Goal: Information Seeking & Learning: Learn about a topic

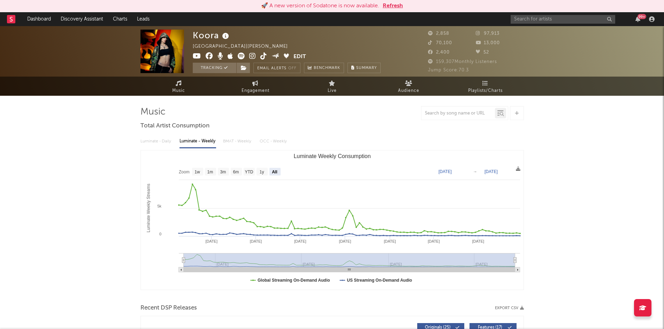
select select "All"
click at [542, 20] on input "text" at bounding box center [562, 19] width 104 height 9
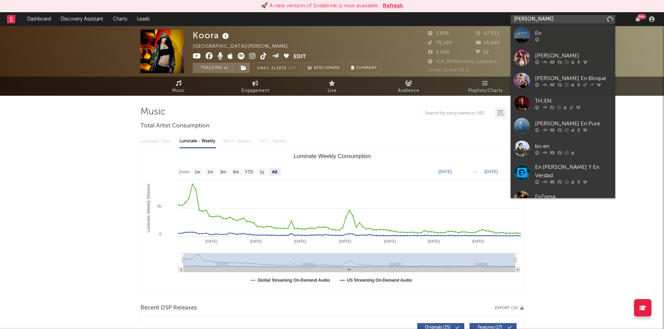
click at [541, 17] on input "[PERSON_NAME]" at bounding box center [562, 19] width 104 height 9
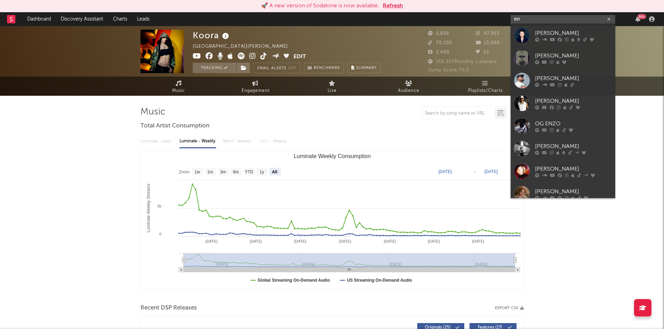
type input "e"
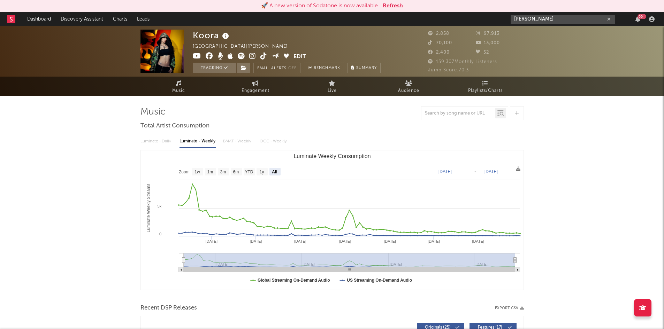
click at [545, 22] on input "[PERSON_NAME]" at bounding box center [562, 19] width 104 height 9
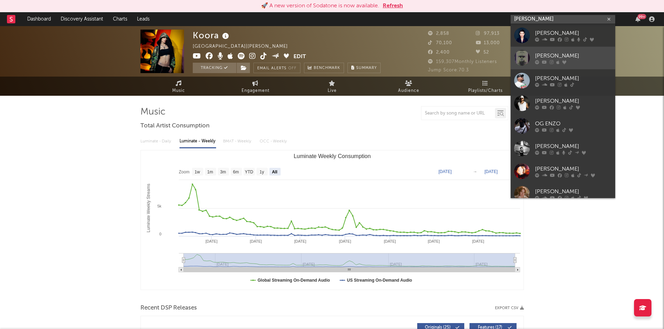
type input "[PERSON_NAME]"
click at [564, 53] on div "[PERSON_NAME]" at bounding box center [573, 56] width 77 height 8
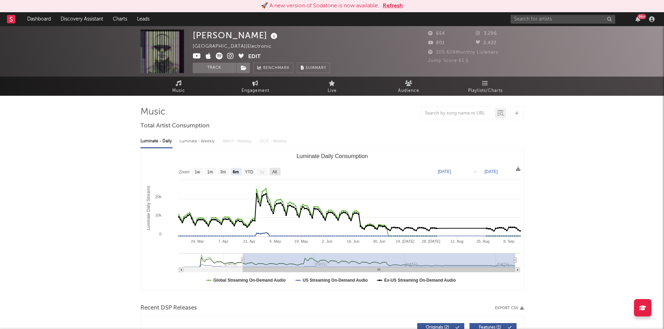
click at [273, 172] on text "All" at bounding box center [274, 172] width 5 height 5
select select "All"
type input "[DATE]"
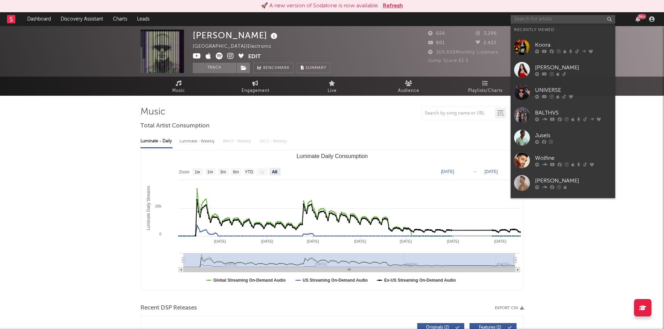
click at [567, 21] on input "text" at bounding box center [562, 19] width 104 height 9
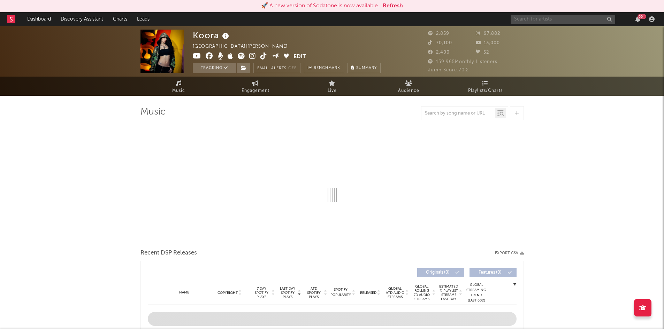
select select "6m"
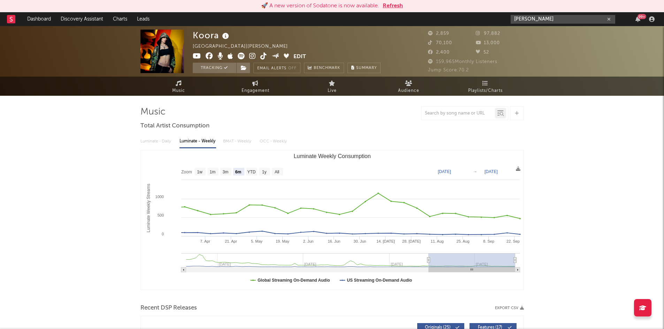
click at [541, 19] on input "[PERSON_NAME]" at bounding box center [562, 19] width 104 height 9
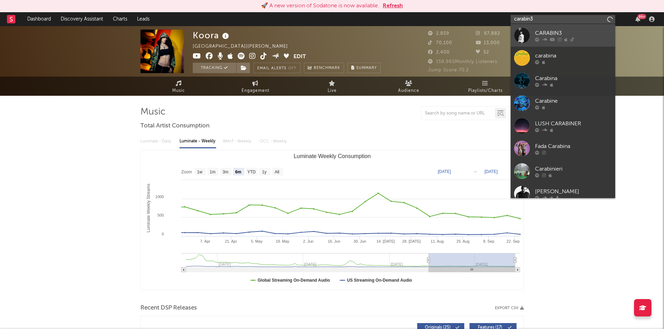
type input "carabin3"
click at [545, 40] on icon at bounding box center [544, 39] width 5 height 4
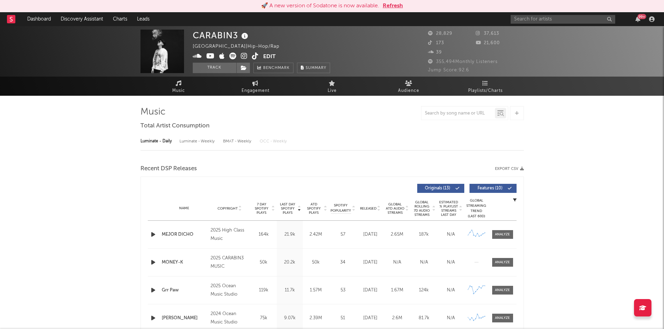
select select "6m"
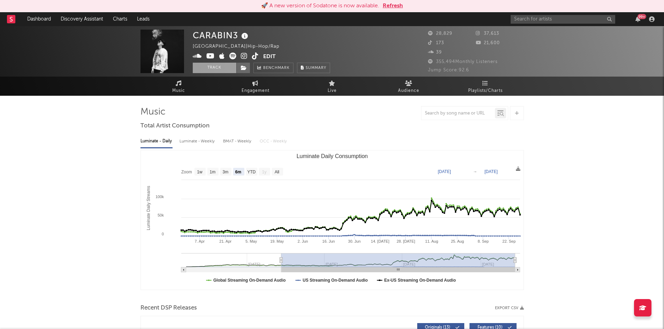
click at [216, 69] on button "Track" at bounding box center [215, 68] width 44 height 10
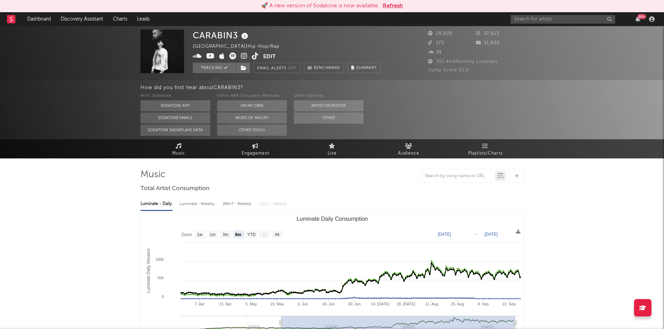
click at [272, 233] on rect "Luminate Daily Consumption" at bounding box center [277, 235] width 11 height 8
select select "All"
type input "[DATE]"
